Goal: Complete application form

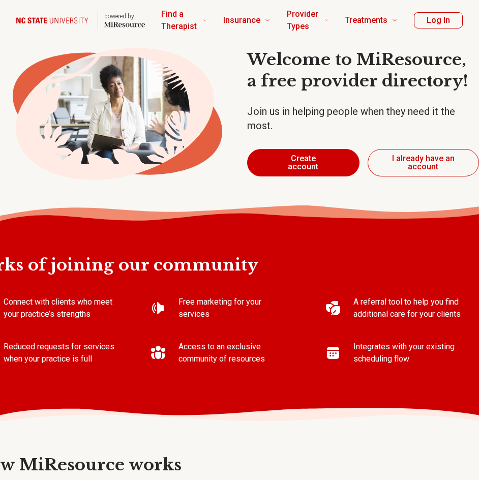
type textarea "*"
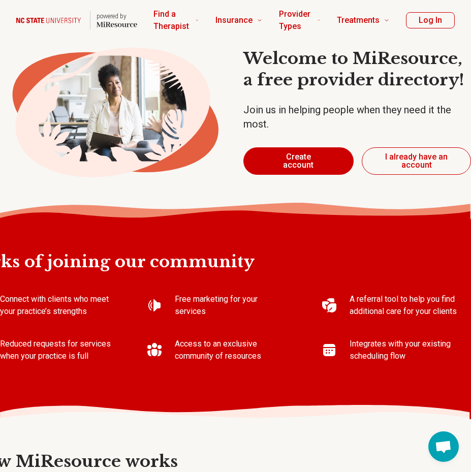
click at [301, 155] on button "Create account" at bounding box center [298, 160] width 111 height 27
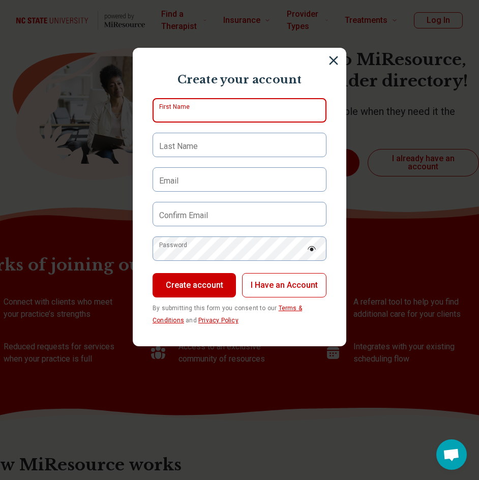
click at [268, 110] on input "First Name" at bounding box center [239, 110] width 174 height 24
type input "****"
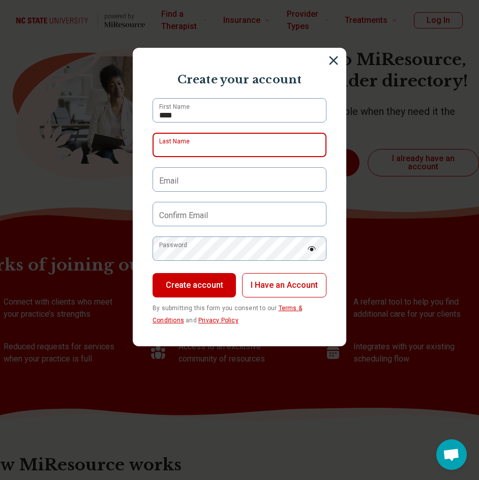
click at [160, 139] on div "Last Name" at bounding box center [239, 145] width 174 height 24
click at [205, 149] on input "Last Name" at bounding box center [239, 145] width 174 height 24
type input "*********"
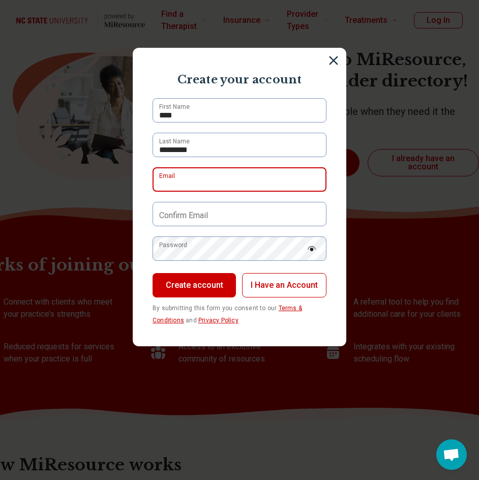
click at [198, 186] on input "Email" at bounding box center [239, 179] width 174 height 24
type input "**********"
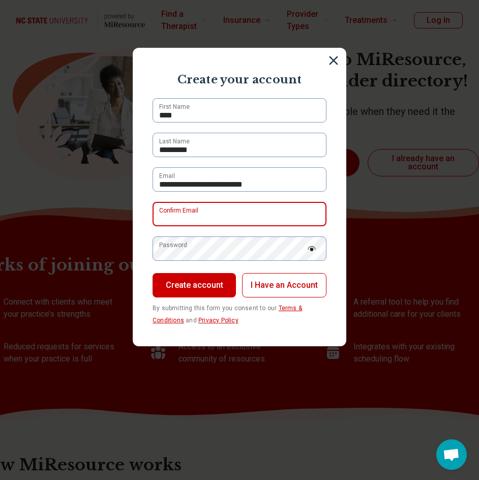
click at [238, 214] on input "Confirm Email" at bounding box center [239, 214] width 174 height 24
type input "**********"
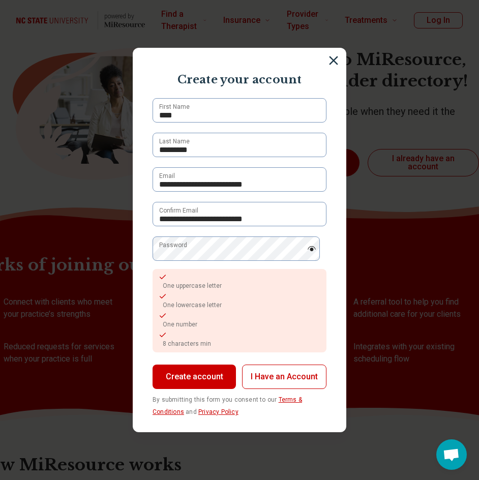
click at [307, 247] on img at bounding box center [311, 248] width 9 height 5
click at [190, 377] on button "Create account" at bounding box center [193, 376] width 83 height 24
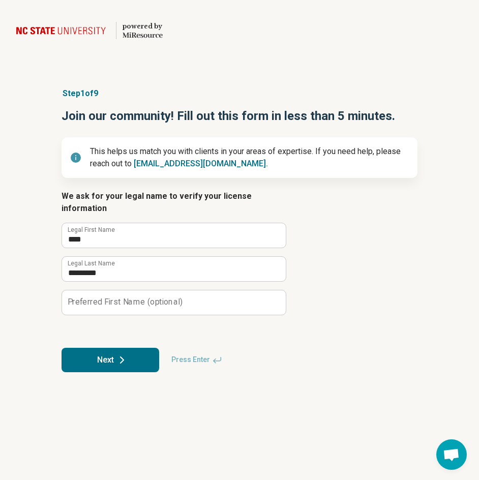
click at [103, 350] on button "Next" at bounding box center [110, 360] width 98 height 24
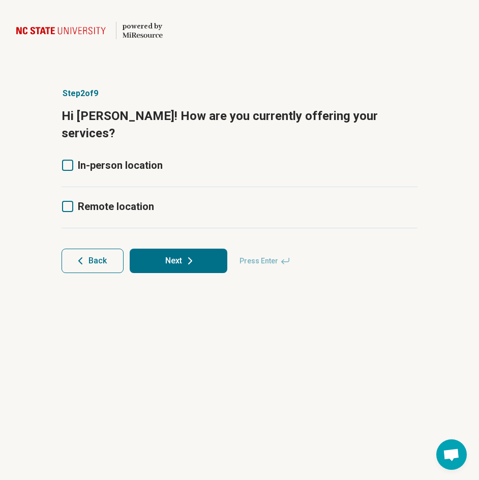
click at [73, 160] on icon at bounding box center [67, 165] width 11 height 11
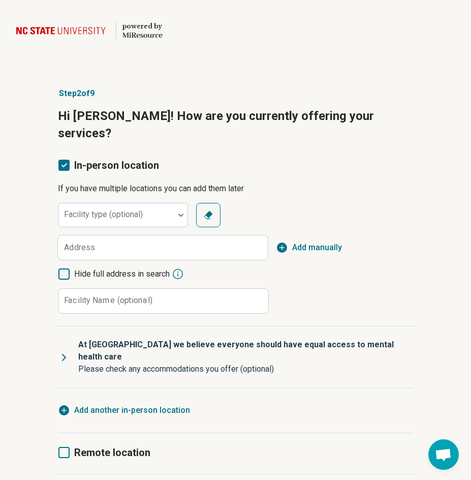
click at [62, 447] on icon at bounding box center [63, 452] width 11 height 11
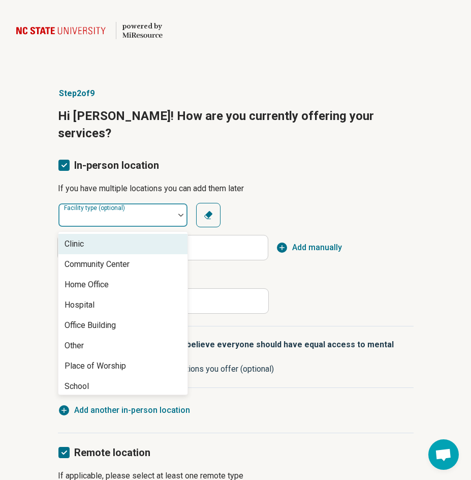
click at [162, 212] on div at bounding box center [117, 219] width 108 height 14
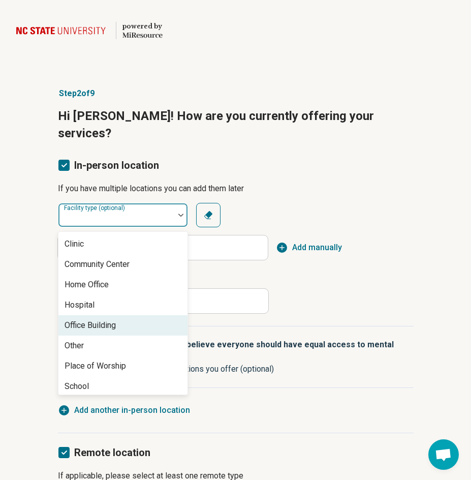
click at [116, 319] on div "Office Building" at bounding box center [90, 325] width 51 height 12
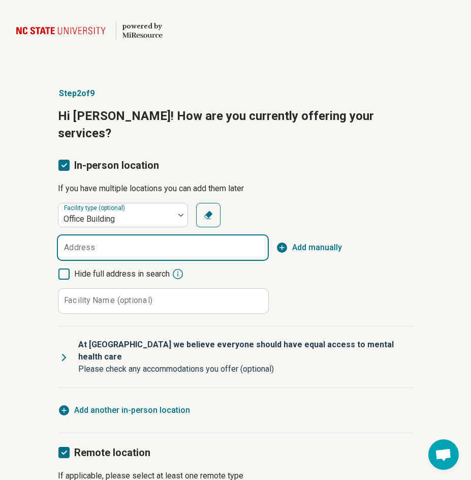
click at [158, 235] on input "Address" at bounding box center [163, 247] width 210 height 24
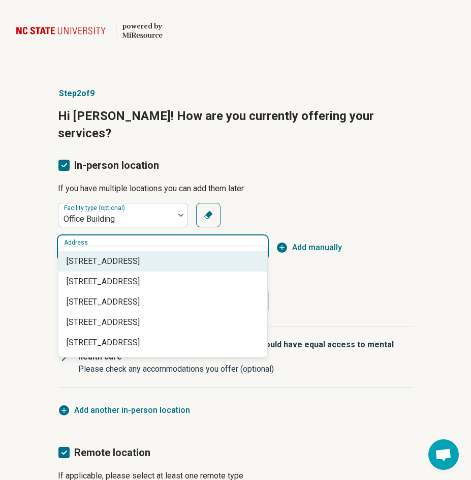
click at [149, 263] on span "120 Wind Chime Court, Raleigh, NC" at bounding box center [165, 261] width 197 height 12
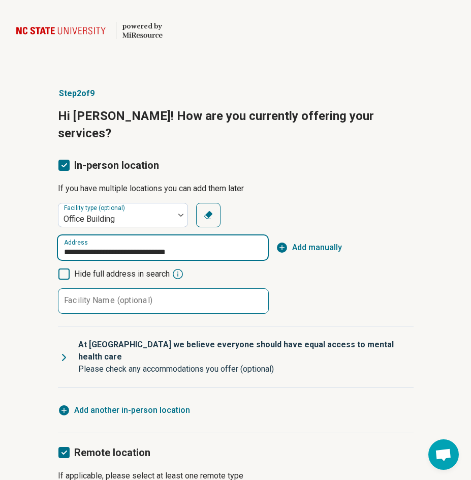
type input "**********"
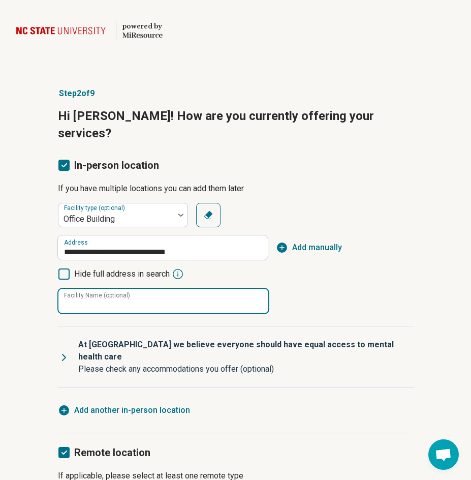
click at [177, 289] on input "Facility Name (optional)" at bounding box center [163, 301] width 210 height 24
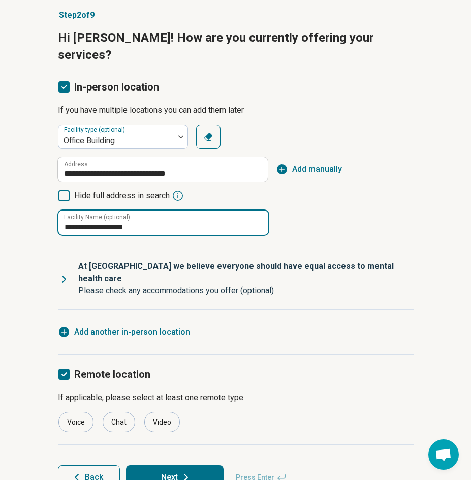
scroll to position [79, 0]
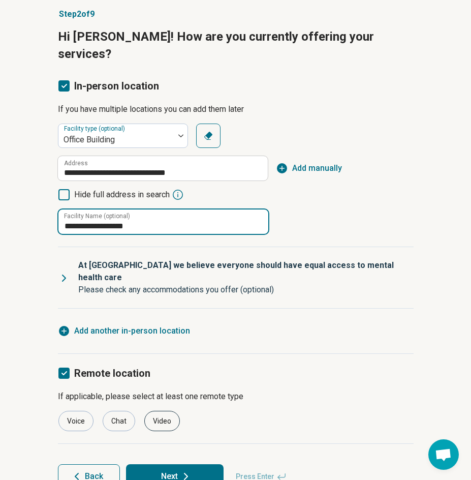
type input "**********"
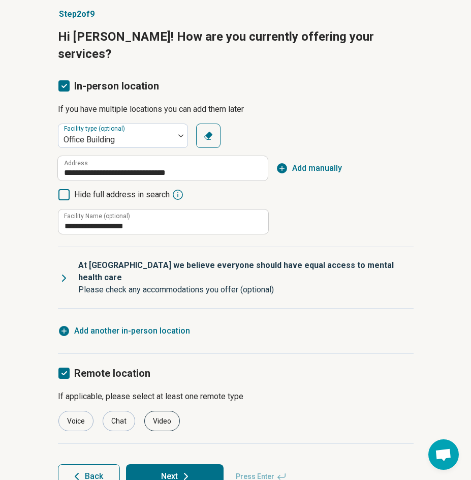
click at [152, 411] on div "Video" at bounding box center [162, 421] width 36 height 20
click at [172, 464] on button "Next" at bounding box center [175, 476] width 98 height 24
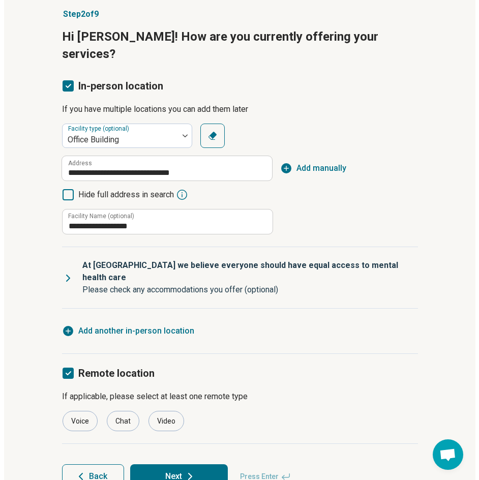
scroll to position [0, 0]
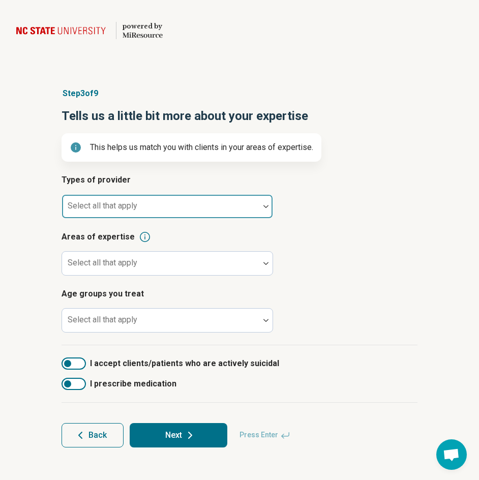
click at [209, 212] on div at bounding box center [160, 210] width 189 height 14
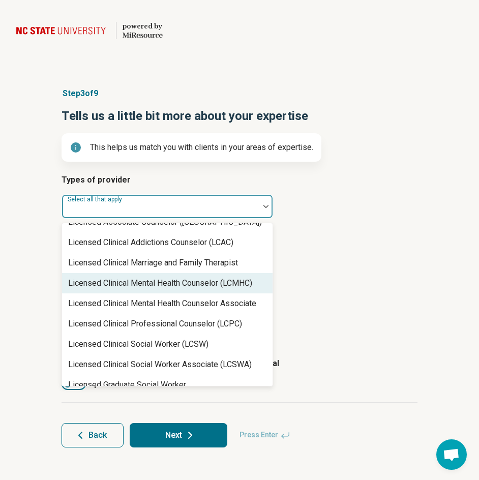
scroll to position [441, 0]
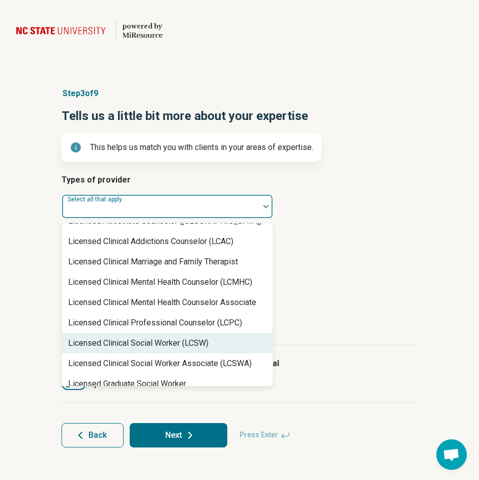
click at [168, 342] on div "Licensed Clinical Social Worker (LCSW)" at bounding box center [138, 343] width 140 height 12
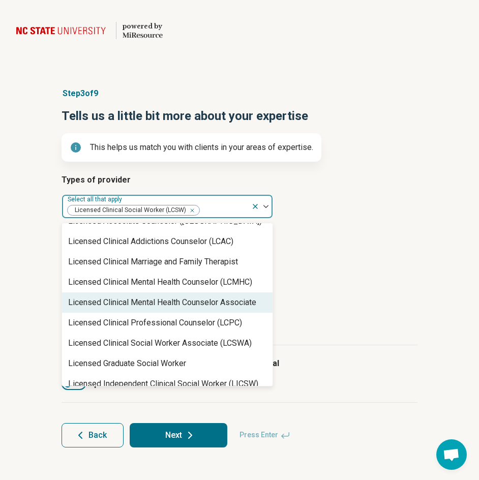
click at [311, 284] on div "Types of provider option Licensed Clinical Social Worker (LCSW), selected. 68 r…" at bounding box center [239, 259] width 356 height 171
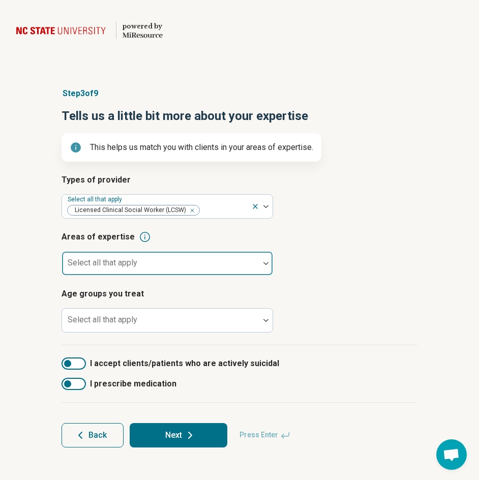
click at [222, 258] on div at bounding box center [160, 263] width 197 height 22
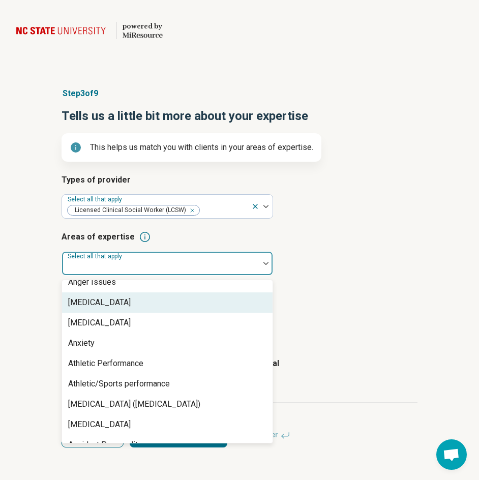
scroll to position [116, 0]
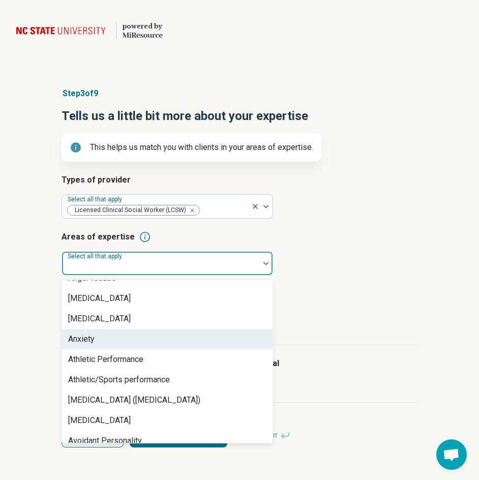
click at [173, 346] on div "Anxiety" at bounding box center [167, 339] width 210 height 20
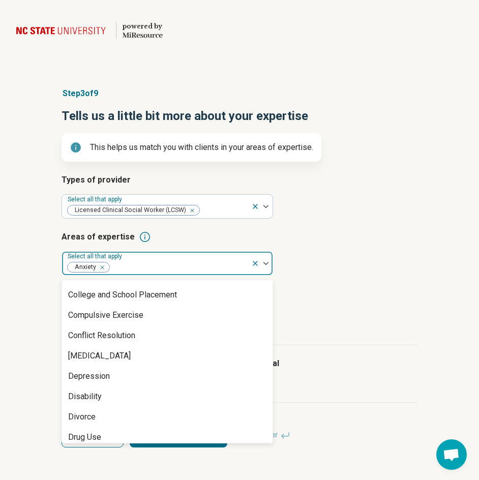
scroll to position [509, 0]
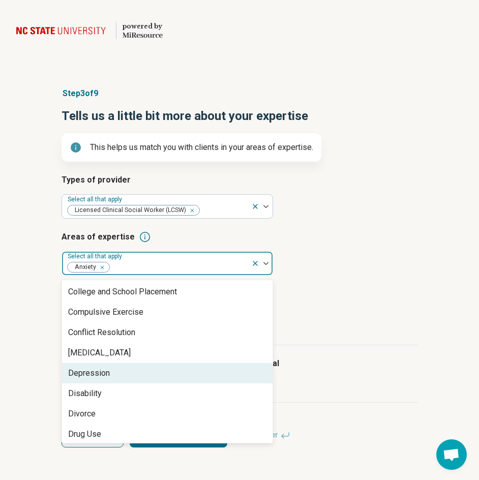
click at [182, 365] on div "Depression" at bounding box center [167, 373] width 210 height 20
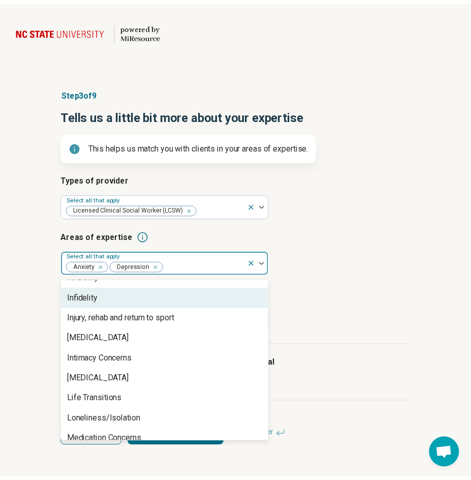
scroll to position [908, 0]
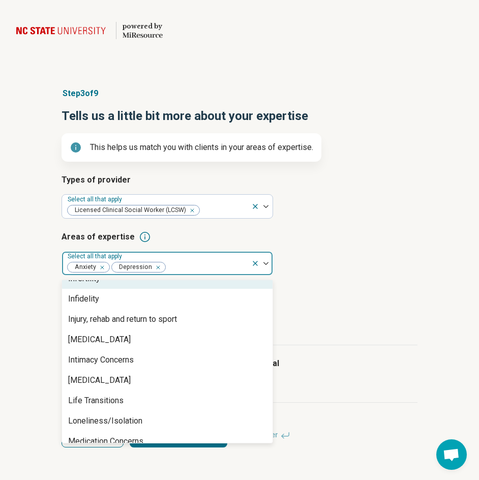
click at [367, 265] on article "Areas of expertise option Depression, selected. 98 results available. Use Up an…" at bounding box center [239, 253] width 356 height 45
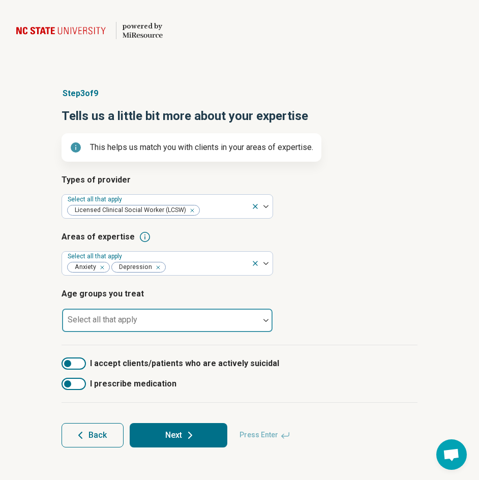
click at [228, 324] on div at bounding box center [160, 324] width 189 height 14
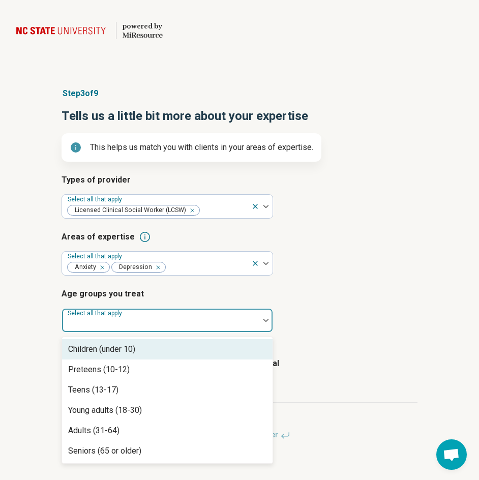
click at [139, 353] on div "Children (under 10)" at bounding box center [167, 349] width 210 height 20
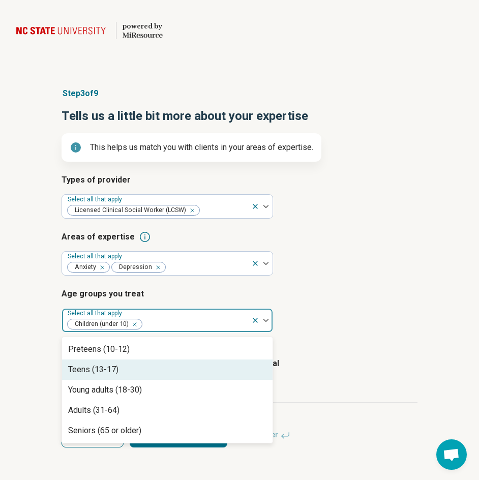
click at [124, 376] on div "Teens (13-17)" at bounding box center [167, 369] width 210 height 20
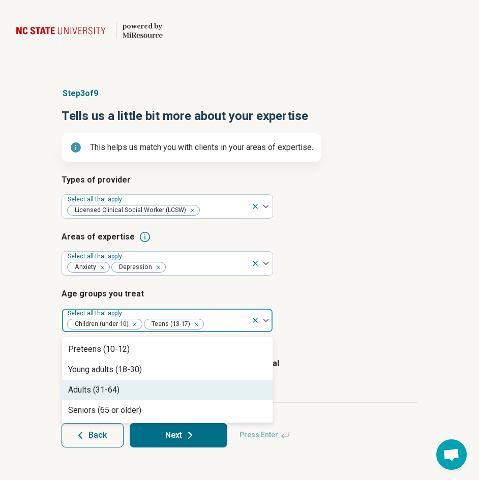
click at [124, 386] on div "Adults (31-64)" at bounding box center [167, 390] width 210 height 20
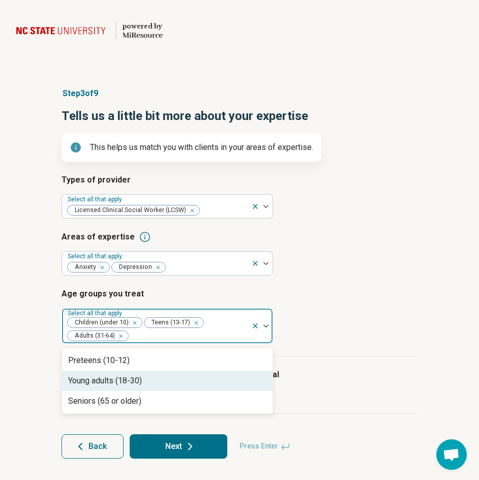
click at [137, 387] on div "Young adults (18-30)" at bounding box center [167, 380] width 210 height 20
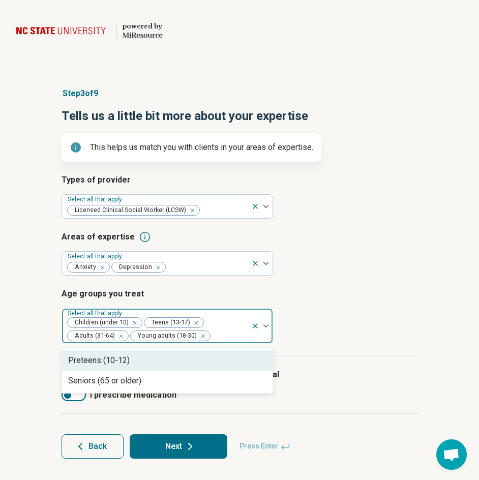
click at [246, 355] on div "Preteens (10-12)" at bounding box center [167, 360] width 210 height 20
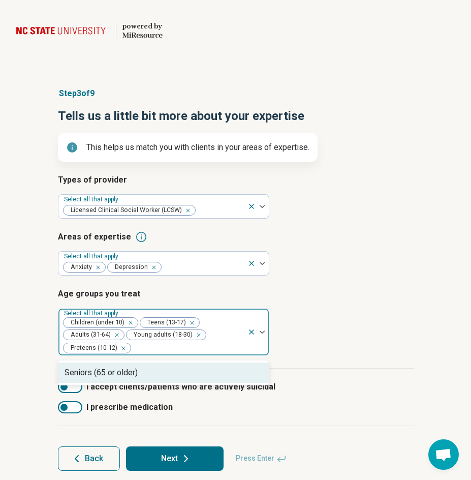
click at [353, 318] on article "Age groups you treat option Preteens (10-12), selected. 1 result available. Use…" at bounding box center [236, 322] width 356 height 68
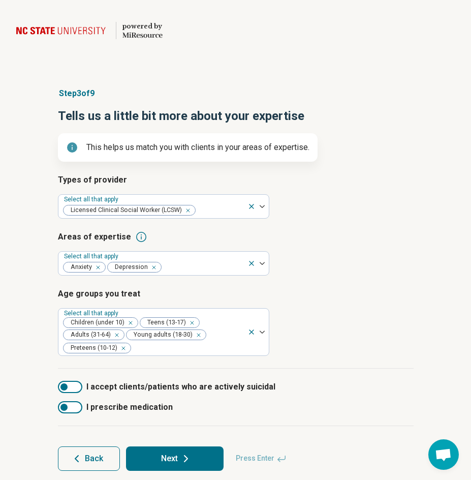
click at [73, 388] on div at bounding box center [70, 387] width 24 height 12
click at [165, 458] on button "Next" at bounding box center [175, 458] width 98 height 24
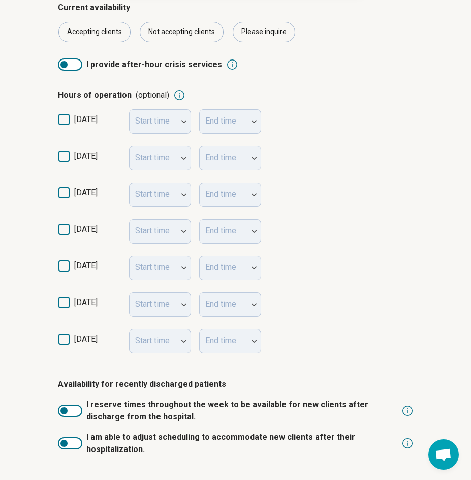
scroll to position [230, 0]
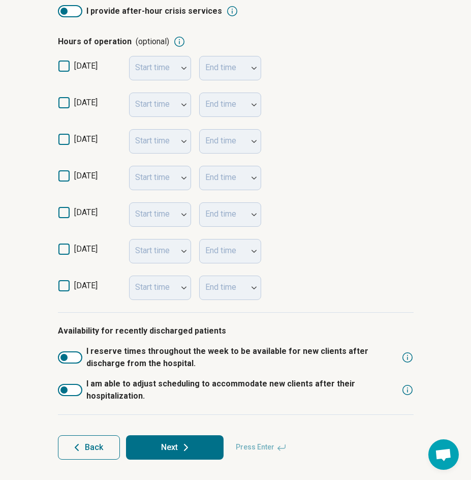
click at [85, 452] on button "Back" at bounding box center [89, 447] width 62 height 24
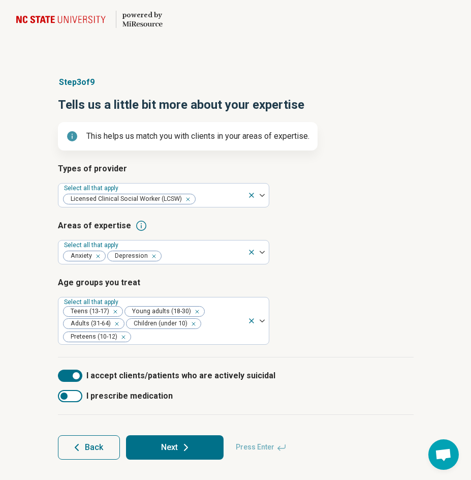
scroll to position [0, 0]
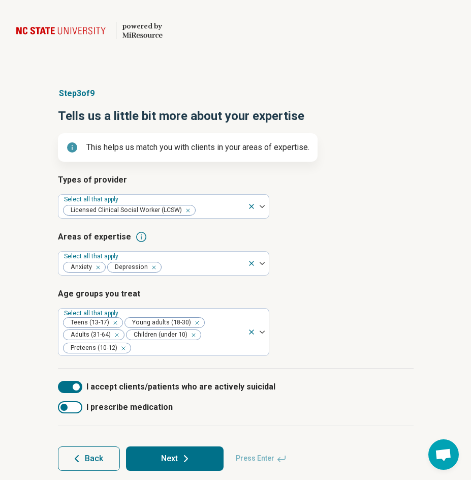
click at [85, 452] on button "Back" at bounding box center [89, 458] width 62 height 24
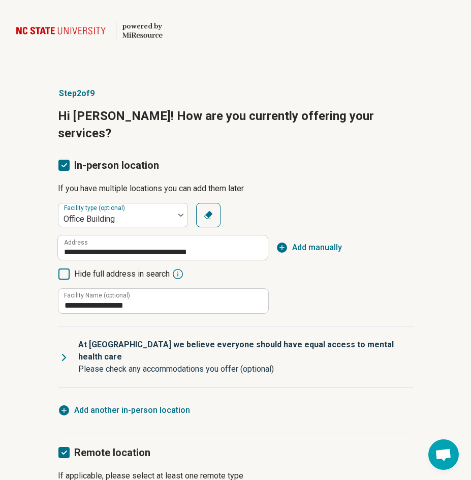
click at [85, 470] on p "If applicable, please select at least one remote type" at bounding box center [236, 476] width 356 height 12
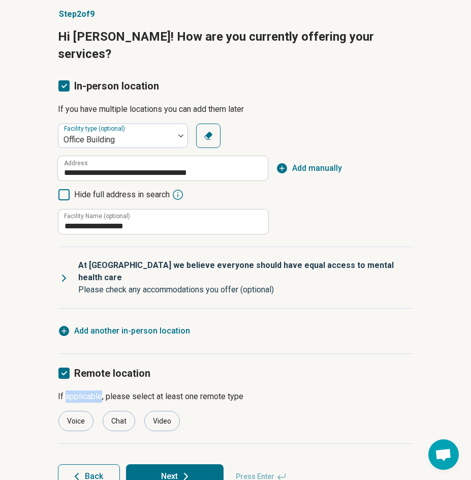
click at [83, 464] on button "Back" at bounding box center [89, 476] width 62 height 24
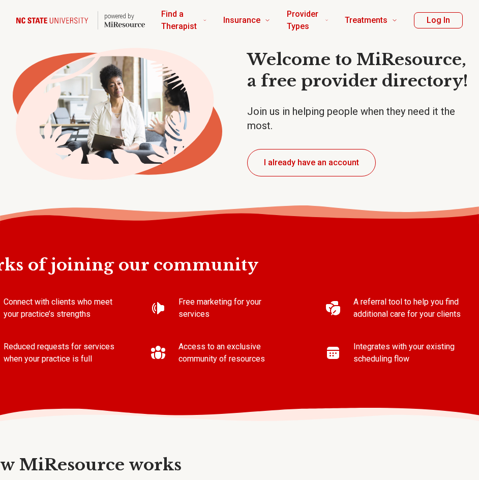
type textarea "*"
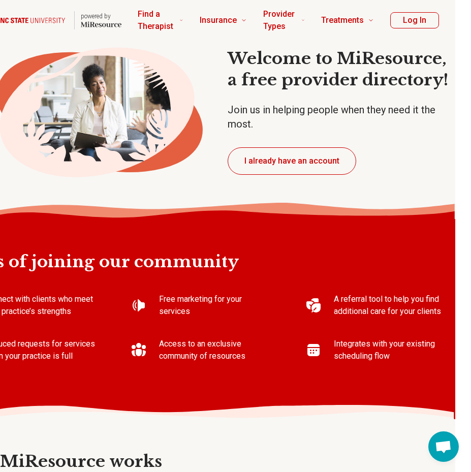
scroll to position [0, 13]
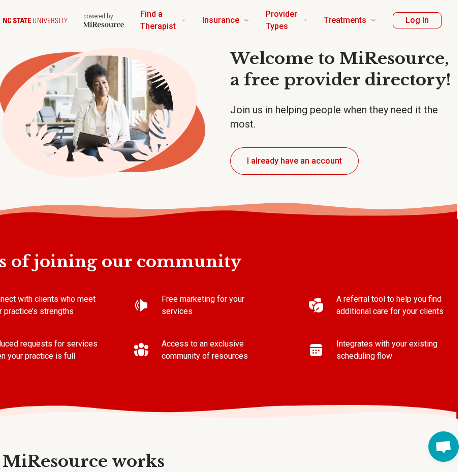
click at [416, 23] on button "Log In" at bounding box center [417, 20] width 49 height 16
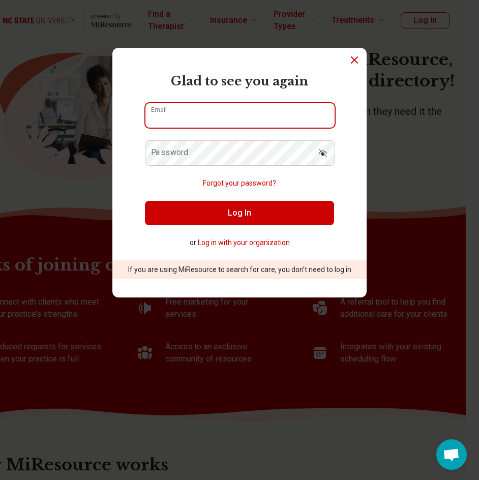
type input "**********"
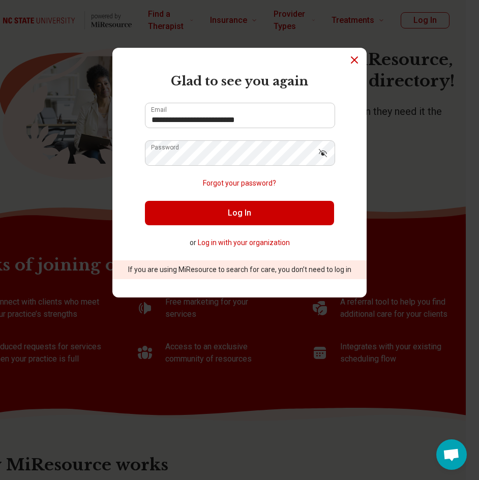
click at [414, 19] on div "**********" at bounding box center [239, 240] width 479 height 480
click at [232, 242] on button "Log in with your organization" at bounding box center [244, 242] width 92 height 11
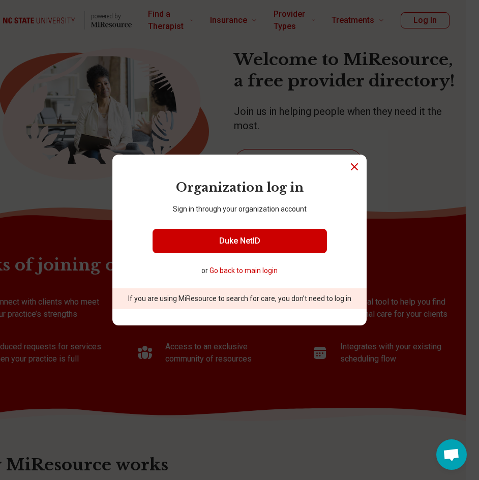
click at [245, 273] on button "Go back to main login" at bounding box center [243, 270] width 68 height 11
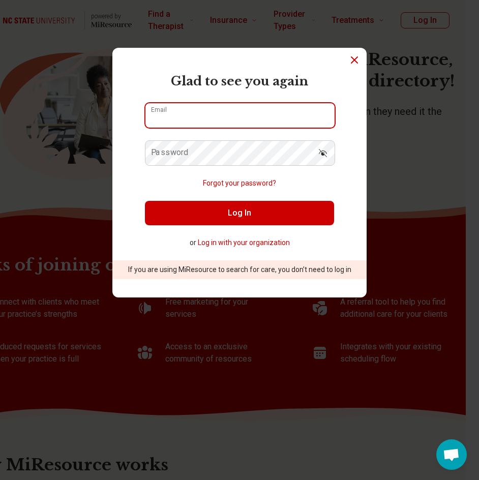
type input "**********"
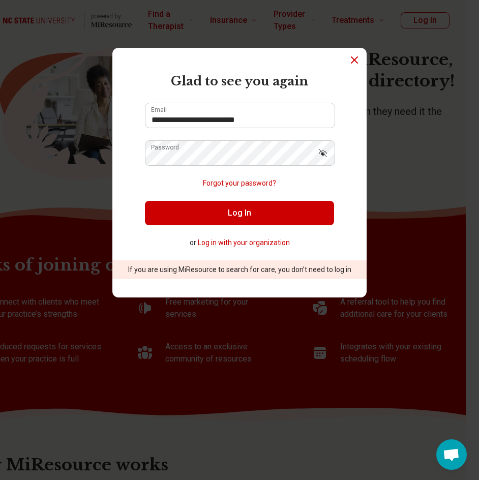
click at [348, 62] on icon "Dismiss" at bounding box center [354, 60] width 12 height 12
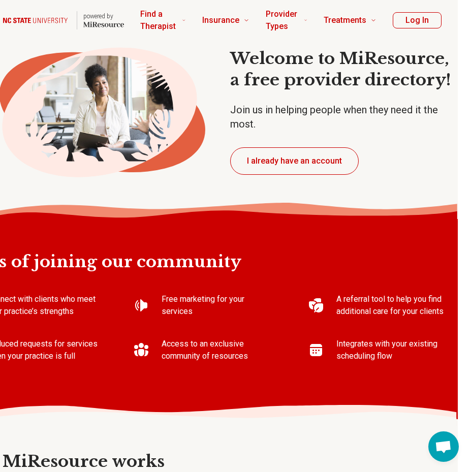
click at [349, 66] on h1 "Welcome to MiResource, a free provider directory!" at bounding box center [344, 69] width 228 height 42
